Goal: Information Seeking & Learning: Understand process/instructions

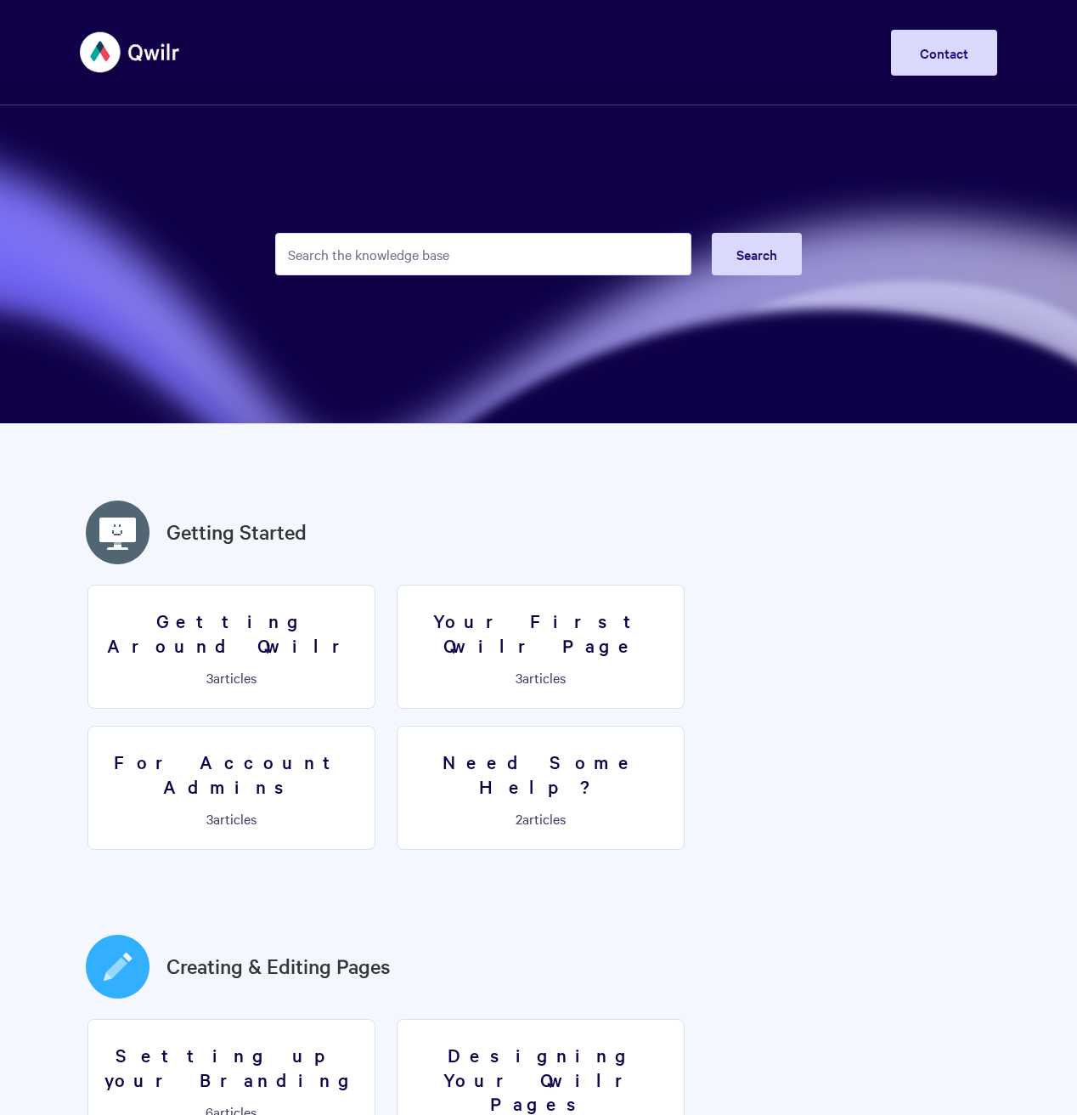
click at [380, 250] on input "Search the knowledge base" at bounding box center [483, 254] width 416 height 42
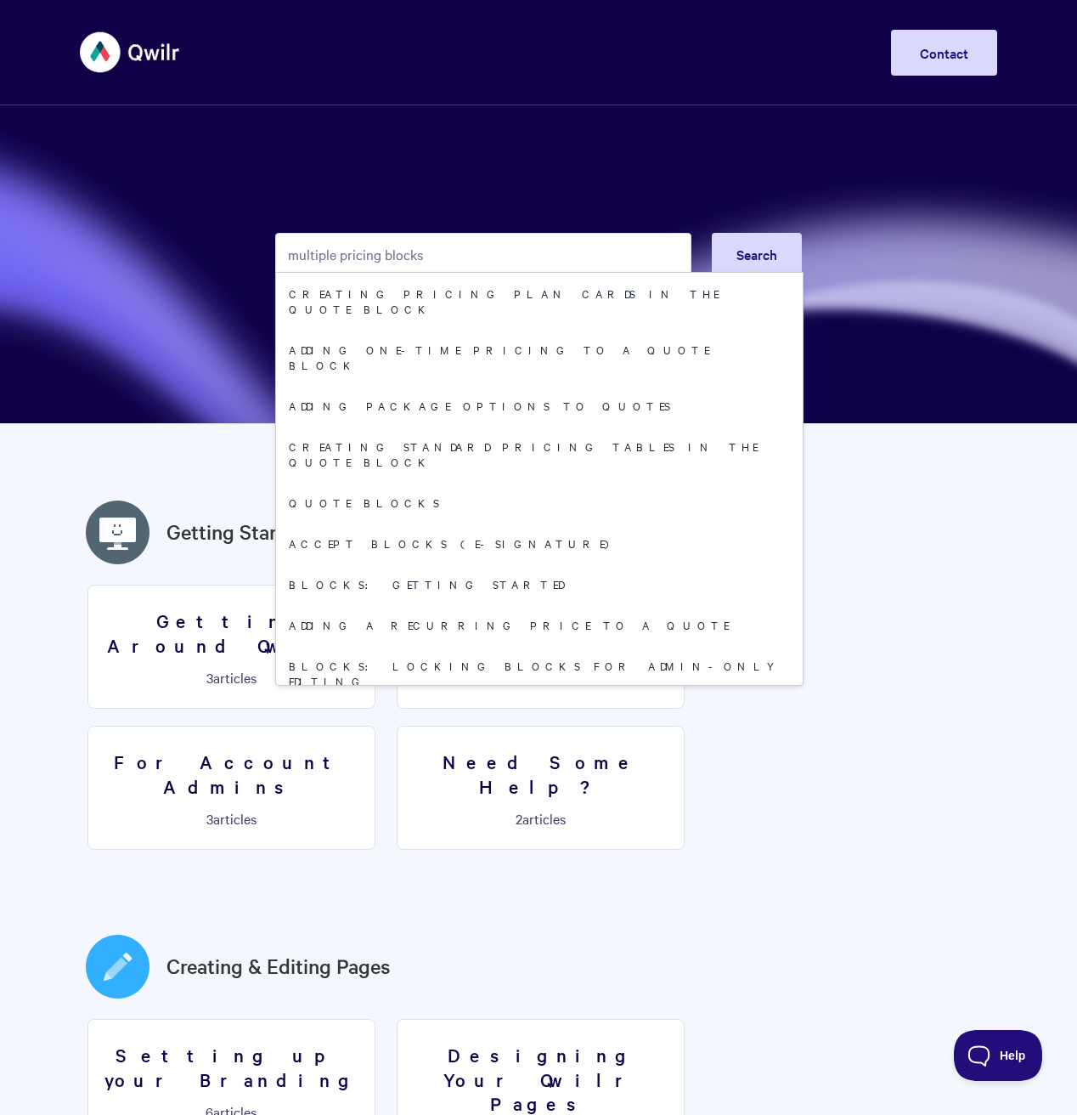
click at [370, 253] on input "multiple pricing blocks" at bounding box center [483, 254] width 416 height 42
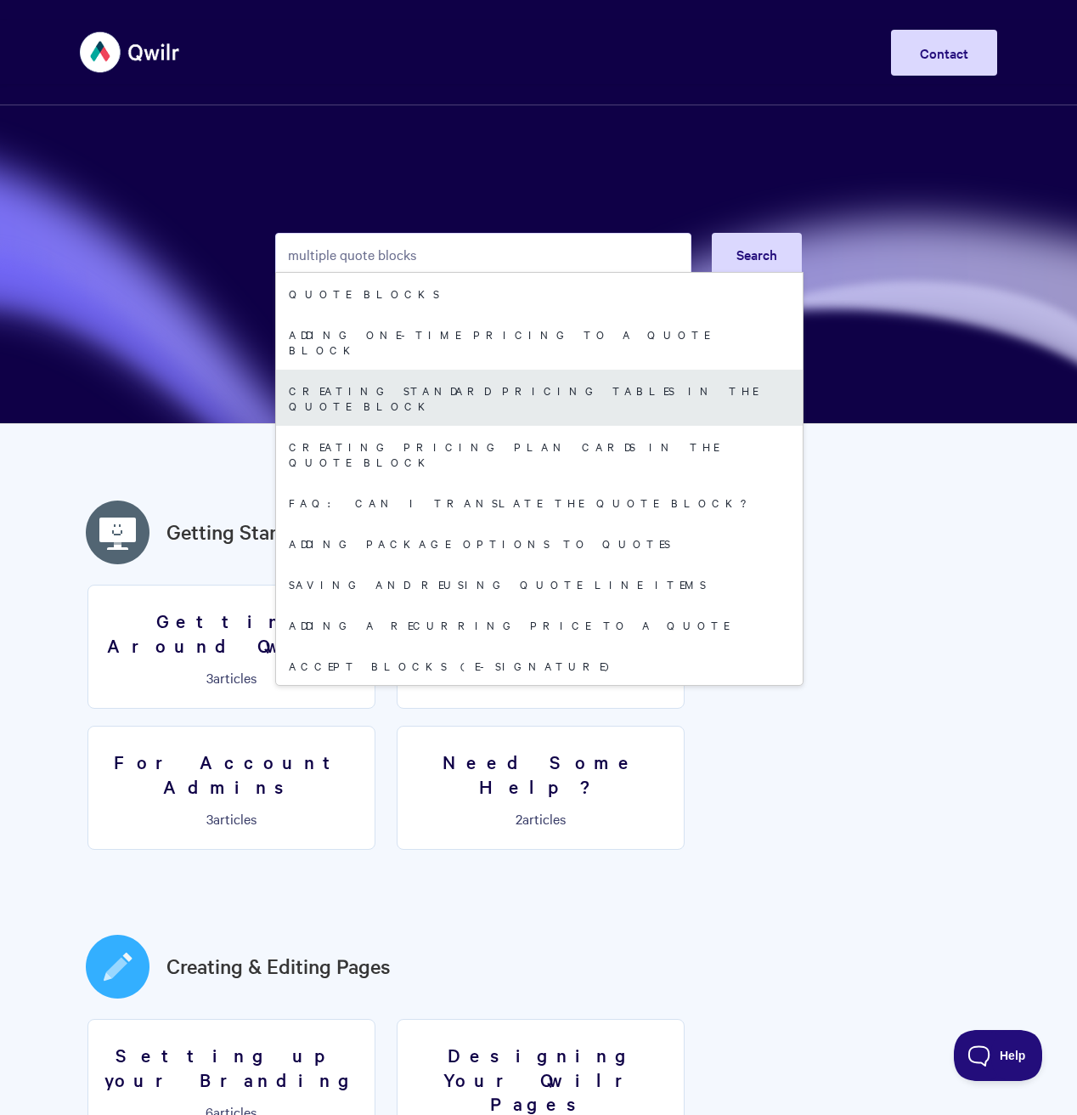
type input "multiple quote blocks"
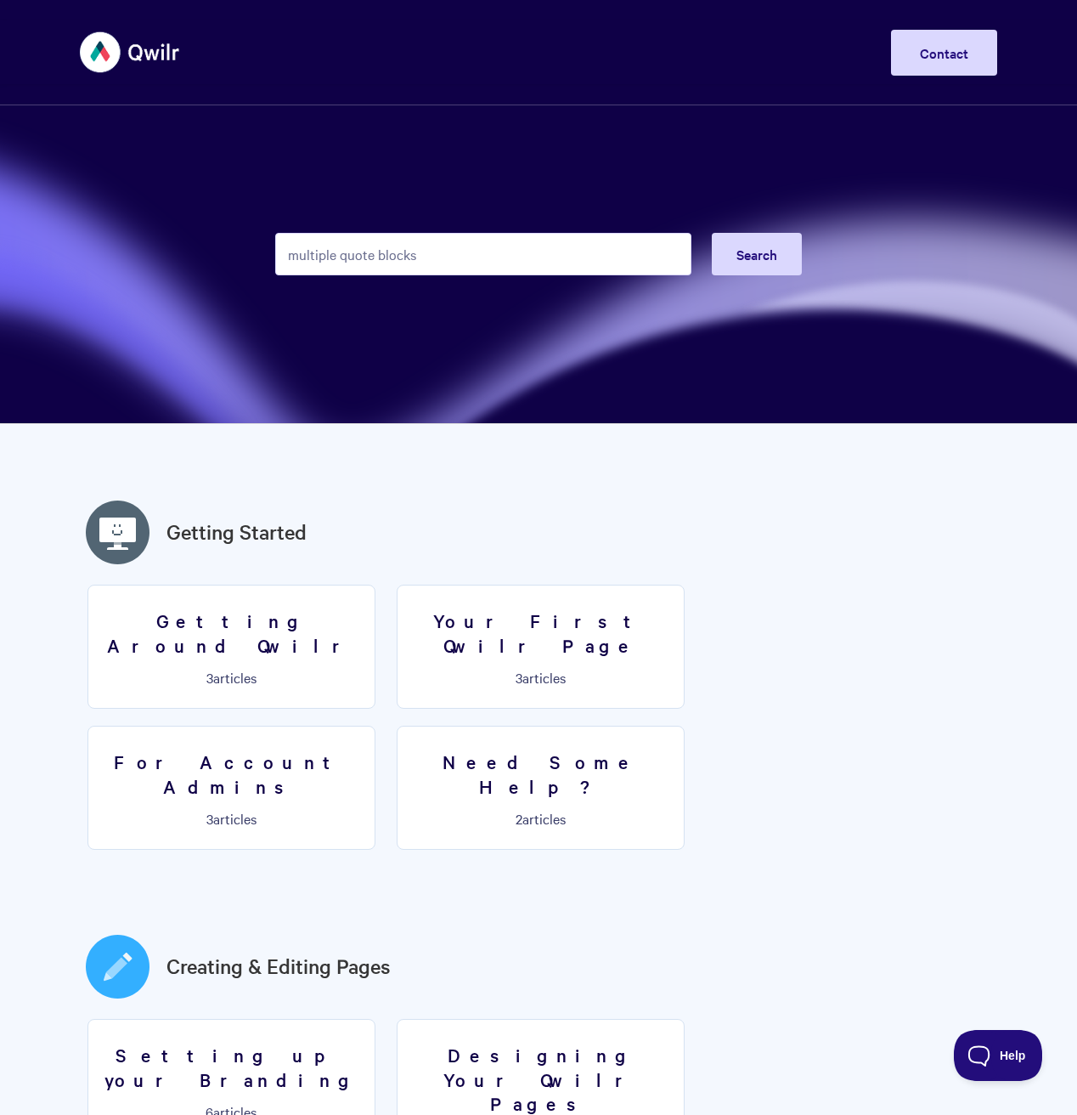
click at [468, 249] on input "multiple quote blocks" at bounding box center [483, 254] width 416 height 42
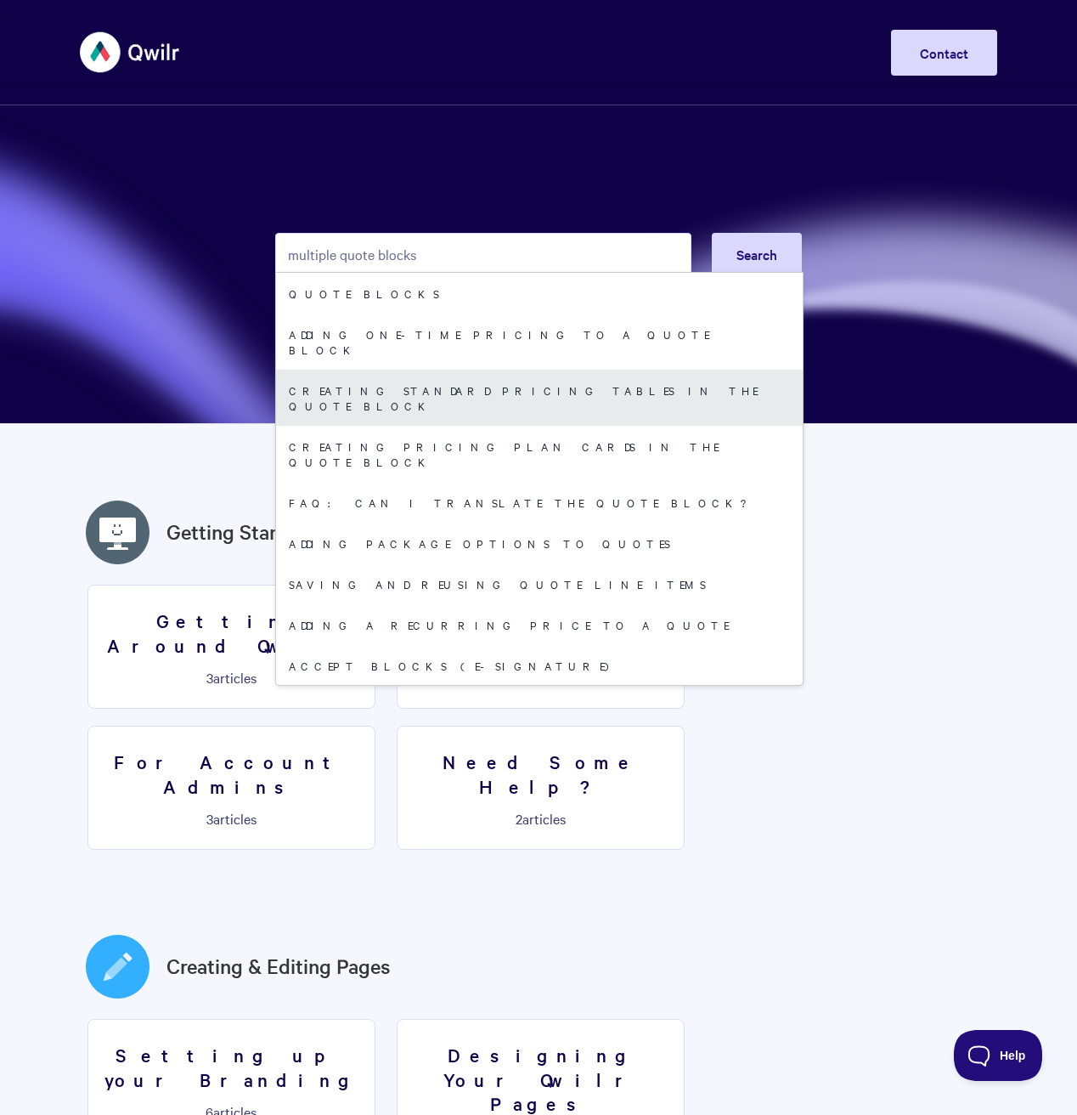
click at [421, 378] on link "Creating standard pricing tables in the Quote Block" at bounding box center [539, 398] width 527 height 56
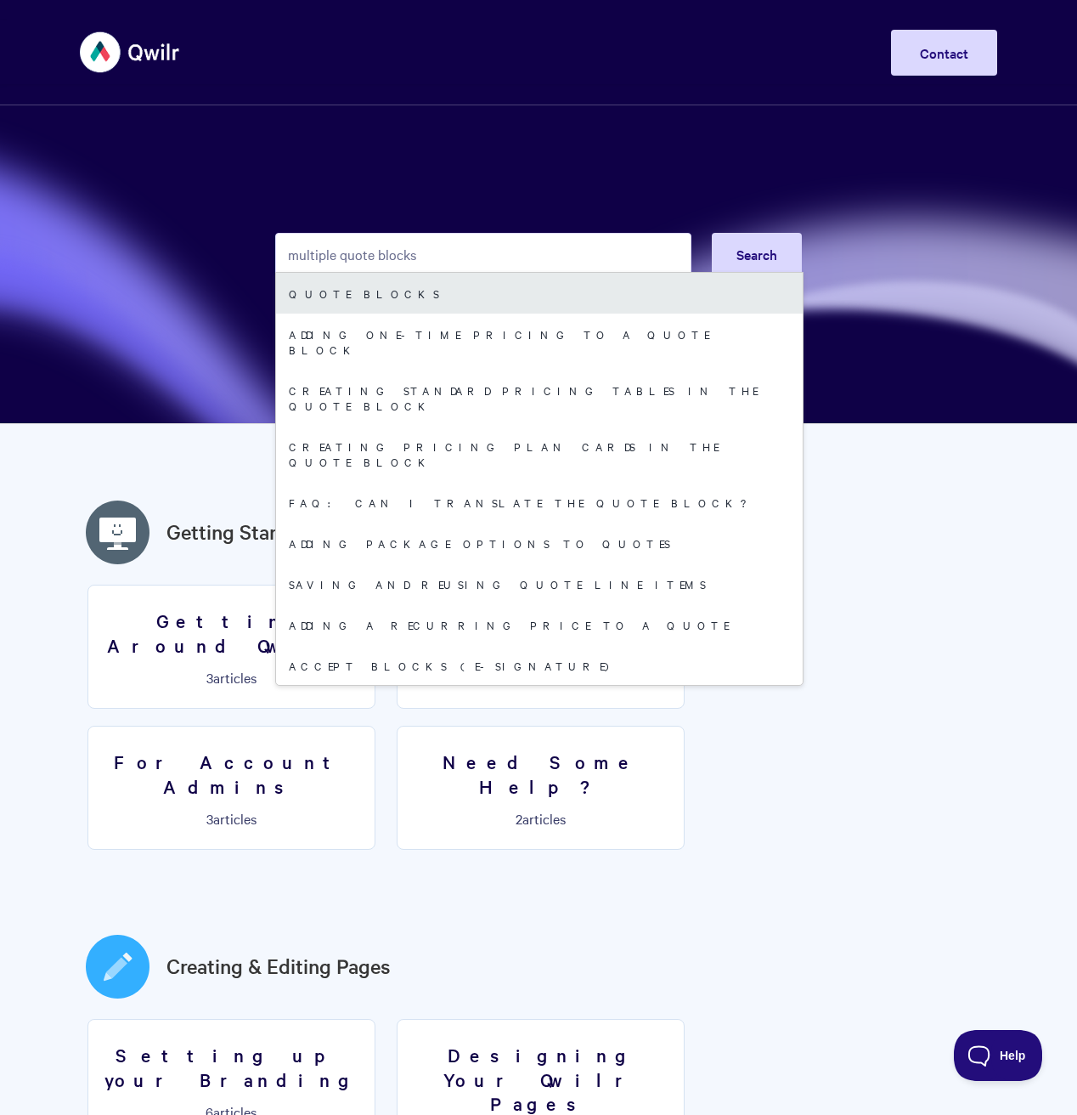
click at [354, 293] on link "Quote Blocks" at bounding box center [539, 293] width 527 height 41
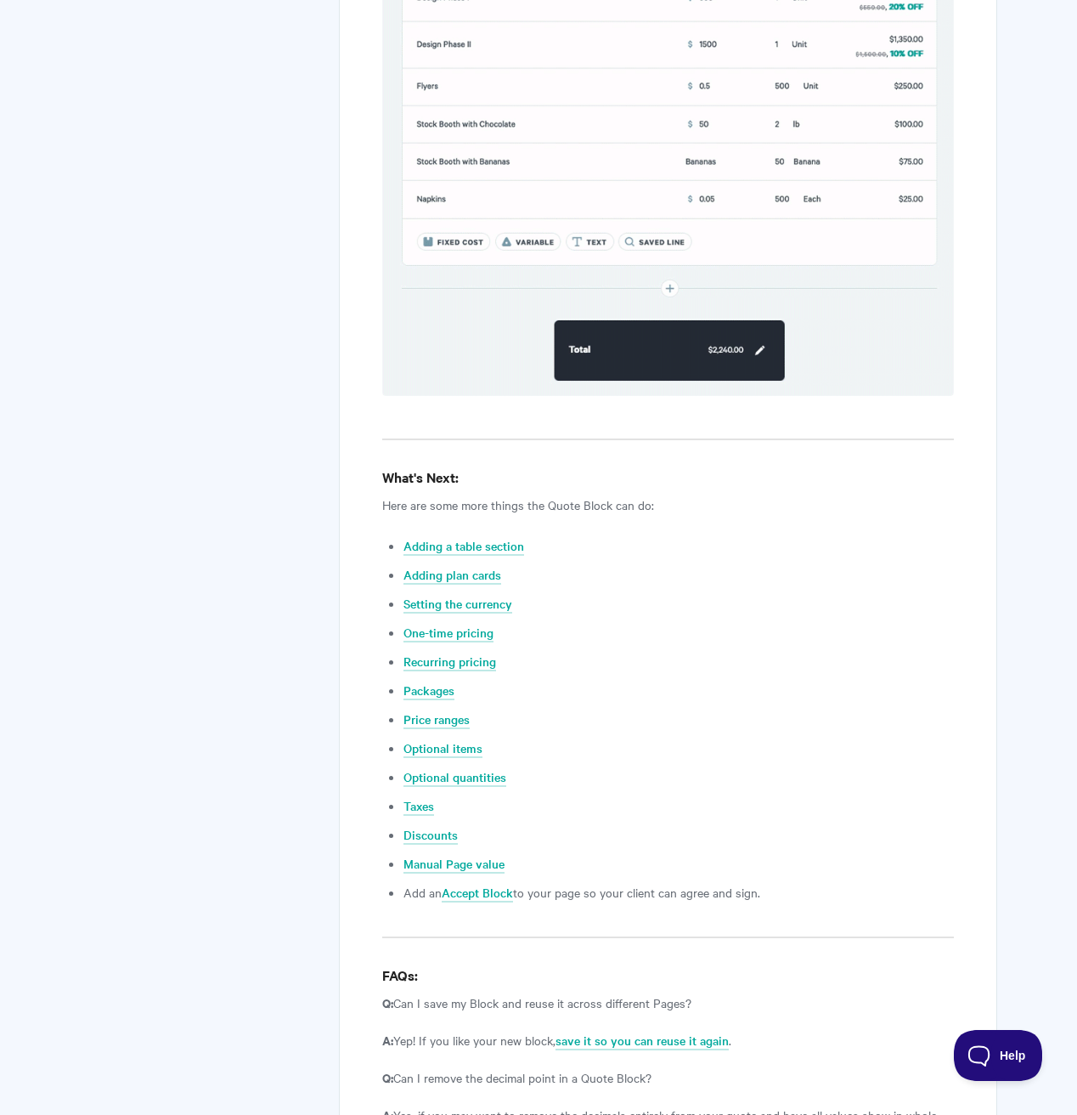
scroll to position [6023, 0]
click at [465, 854] on link "Manual Page value" at bounding box center [454, 863] width 101 height 19
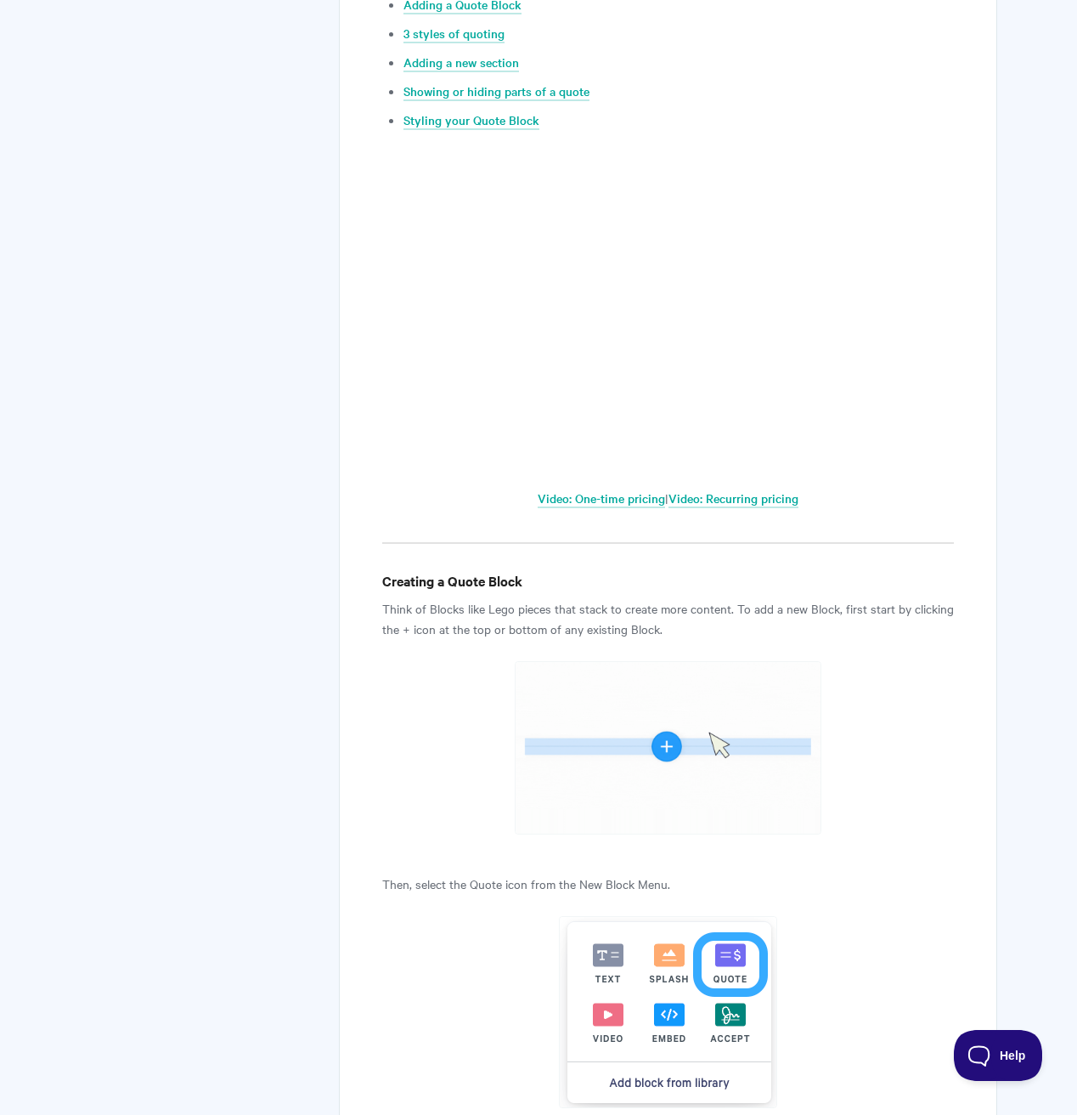
scroll to position [824, 0]
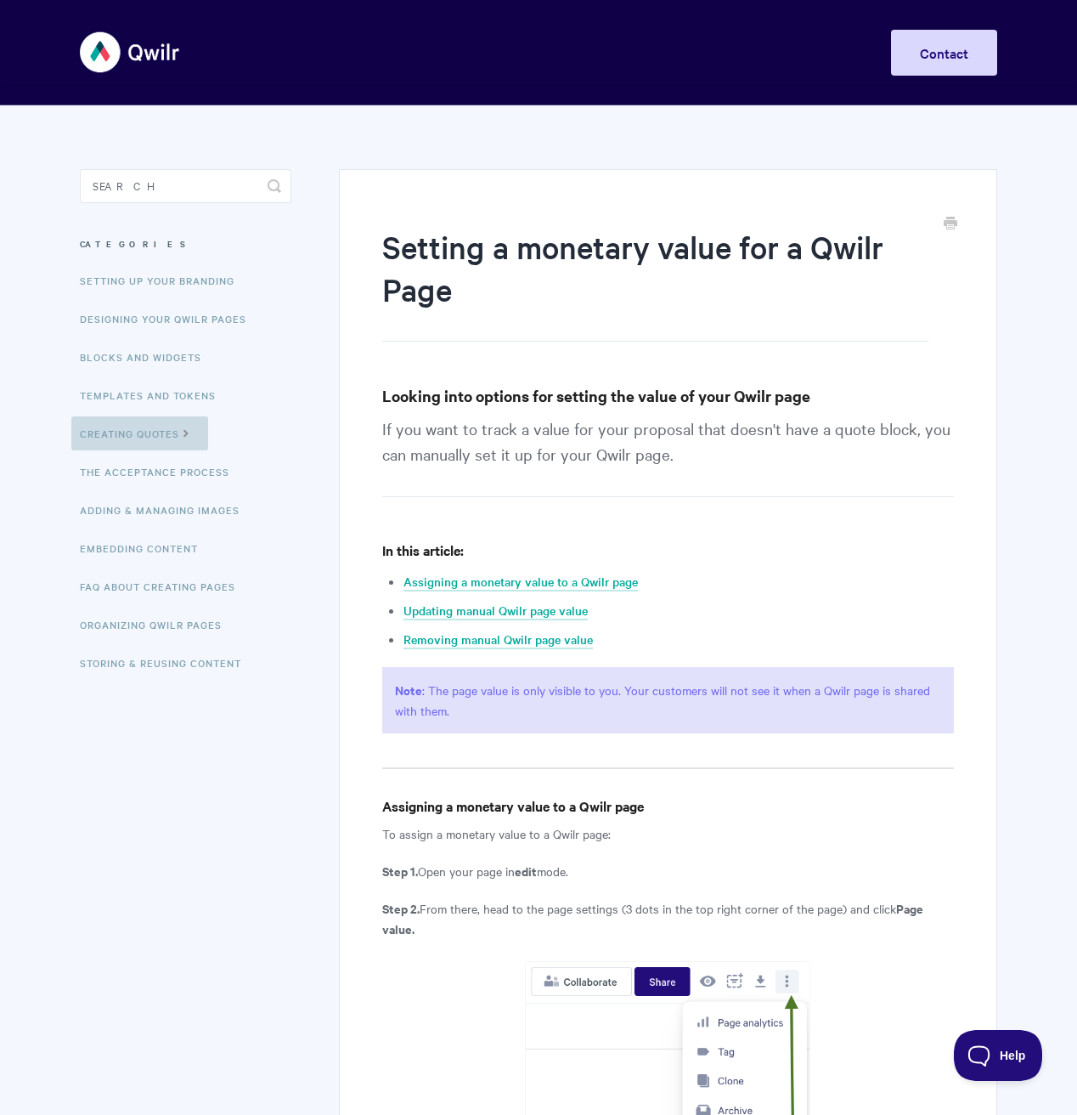
click at [158, 433] on link "Creating Quotes" at bounding box center [139, 433] width 137 height 34
